Goal: Check status: Check status

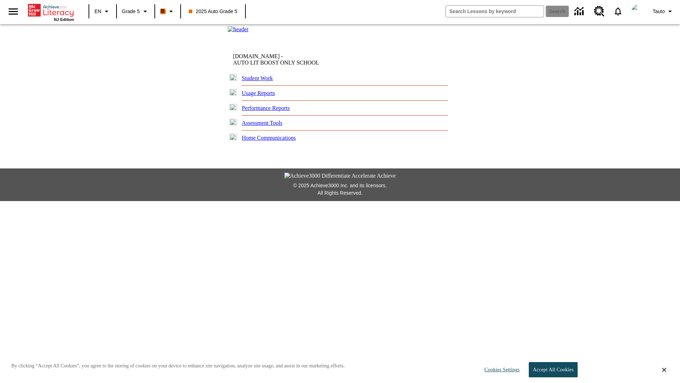
click at [271, 111] on link "Performance Reports" at bounding box center [266, 108] width 48 height 6
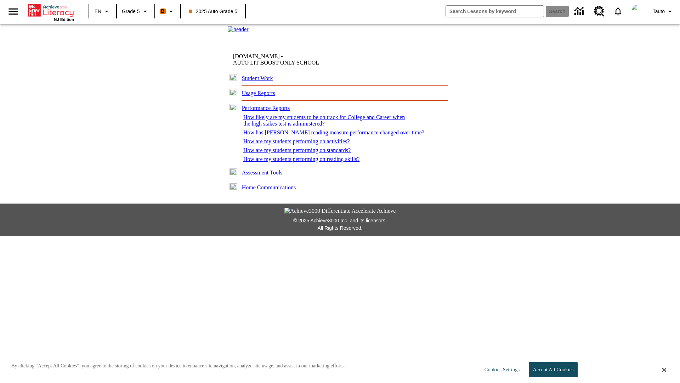
click at [327, 126] on link "How likely are my students to be on track for College and Career when the high …" at bounding box center [324, 120] width 162 height 12
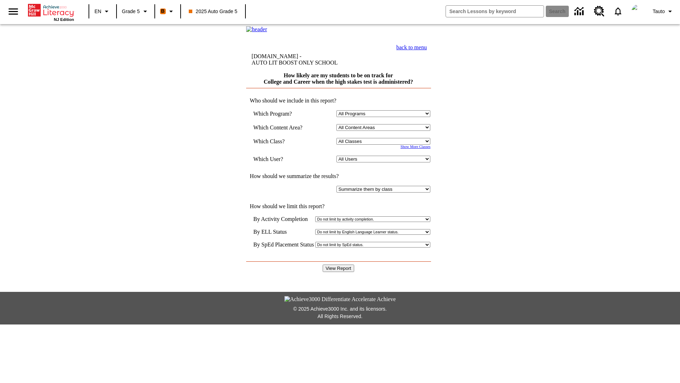
click at [385, 145] on select "Select a Class: All Classes 2025 Auto Grade 5 OL 2025 Auto Grade 6" at bounding box center [384, 141] width 94 height 7
select select "11133131"
click at [385, 162] on select "All Users Cat, Sautoen Cat, Sautoes Cat1, Sautoss Donotlogin, Sautoen Twoschool…" at bounding box center [384, 159] width 94 height 7
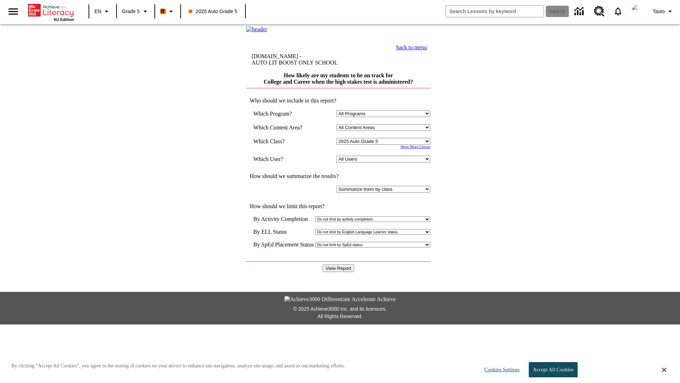
select select "21437107"
